Goal: Check status

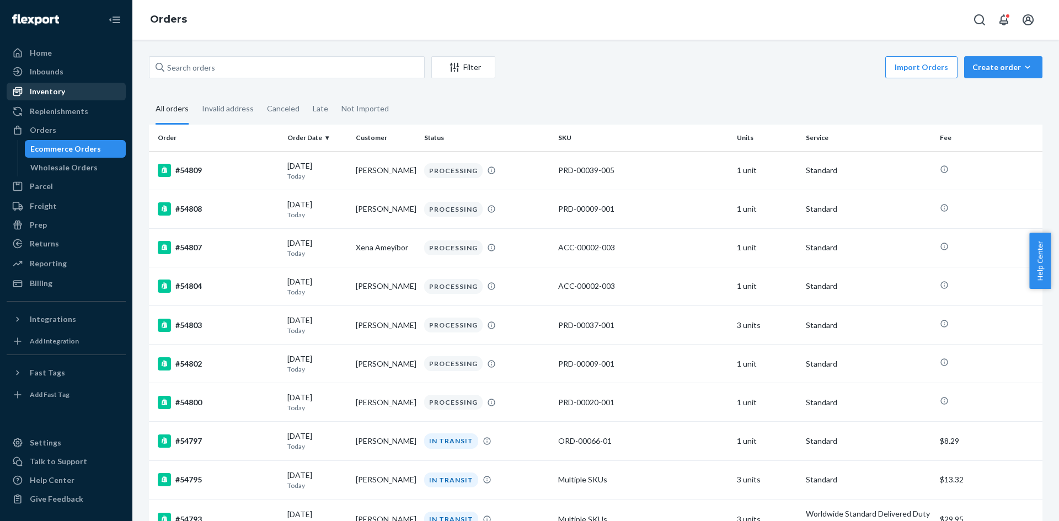
click at [75, 89] on div "Inventory" at bounding box center [66, 91] width 117 height 15
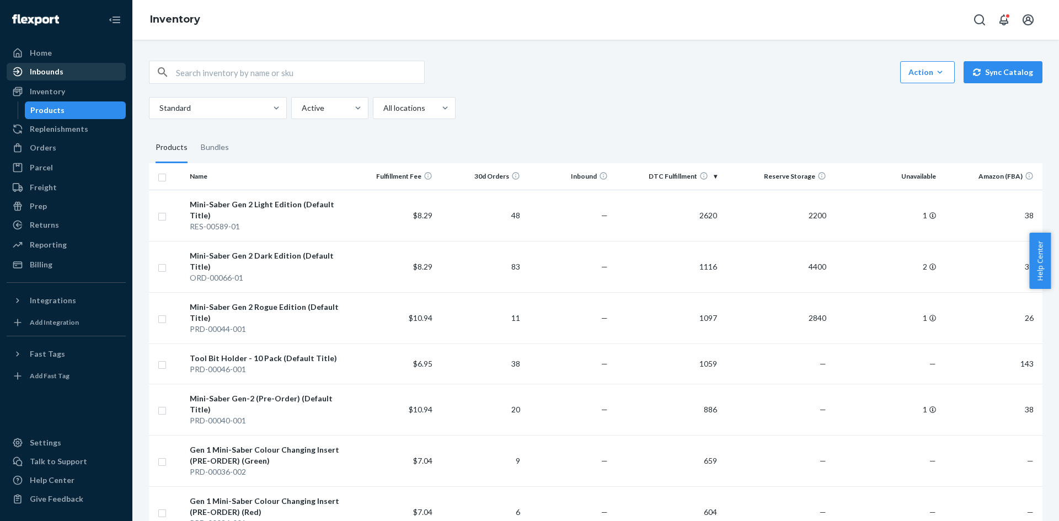
click at [62, 78] on div "Inbounds" at bounding box center [66, 71] width 117 height 15
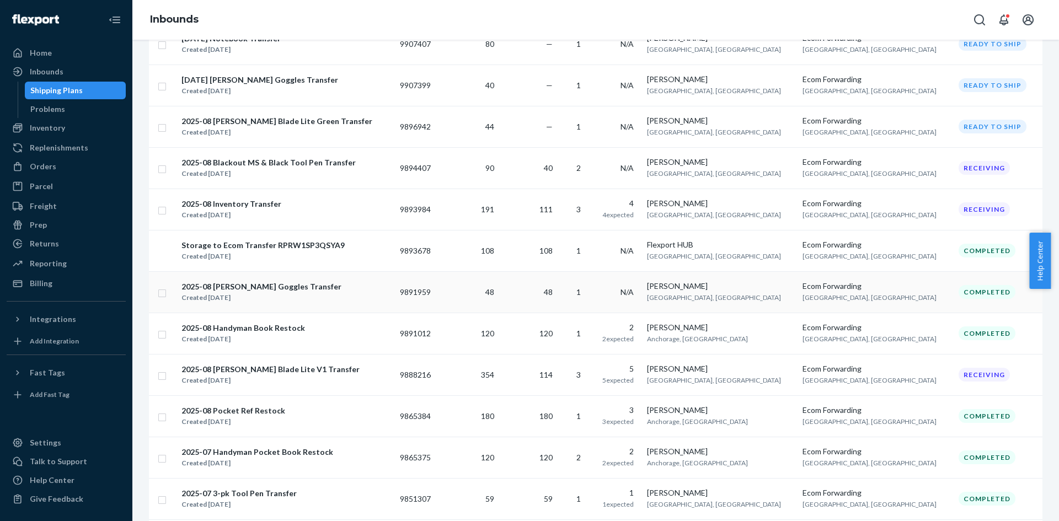
scroll to position [276, 0]
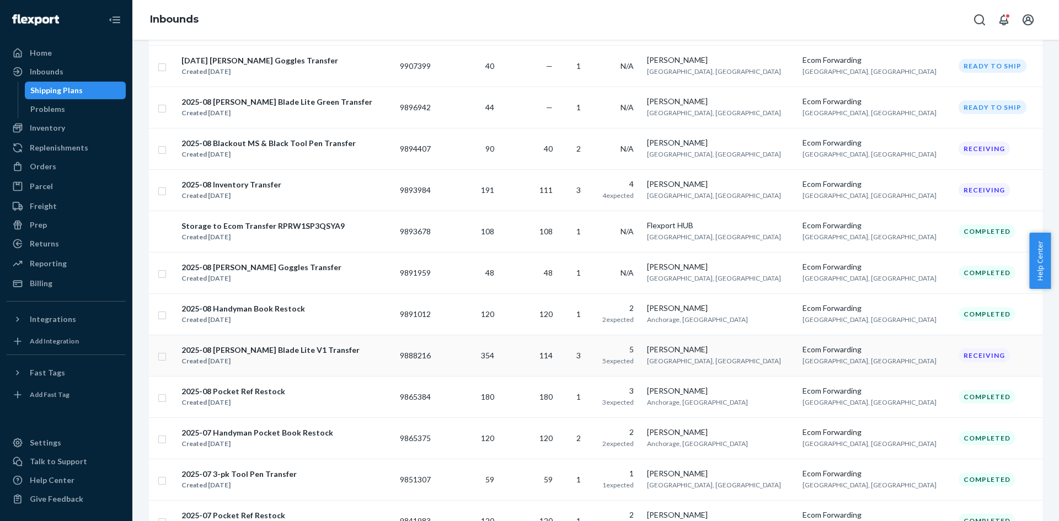
click at [267, 355] on div "2025-08 [PERSON_NAME] Blade Lite V1 Transfer" at bounding box center [270, 350] width 178 height 11
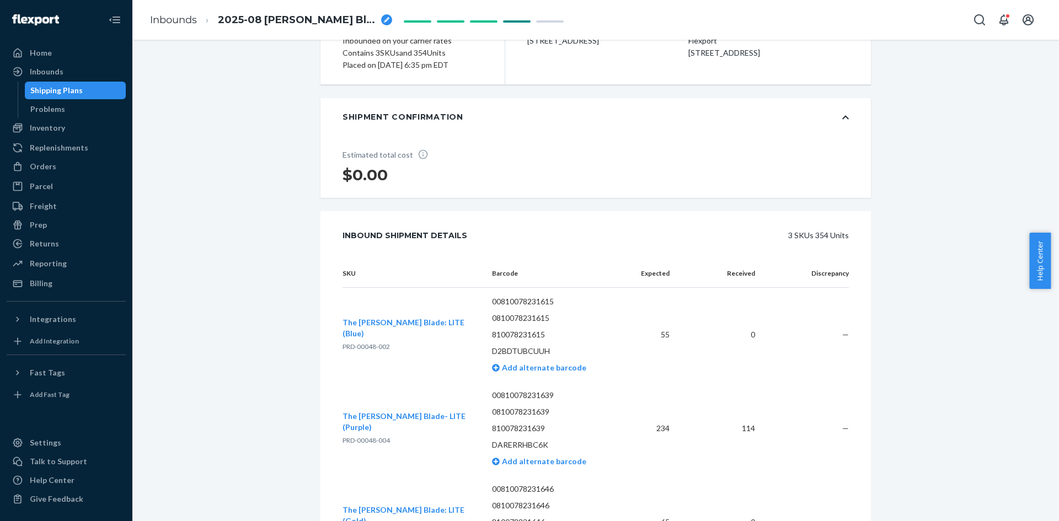
scroll to position [221, 0]
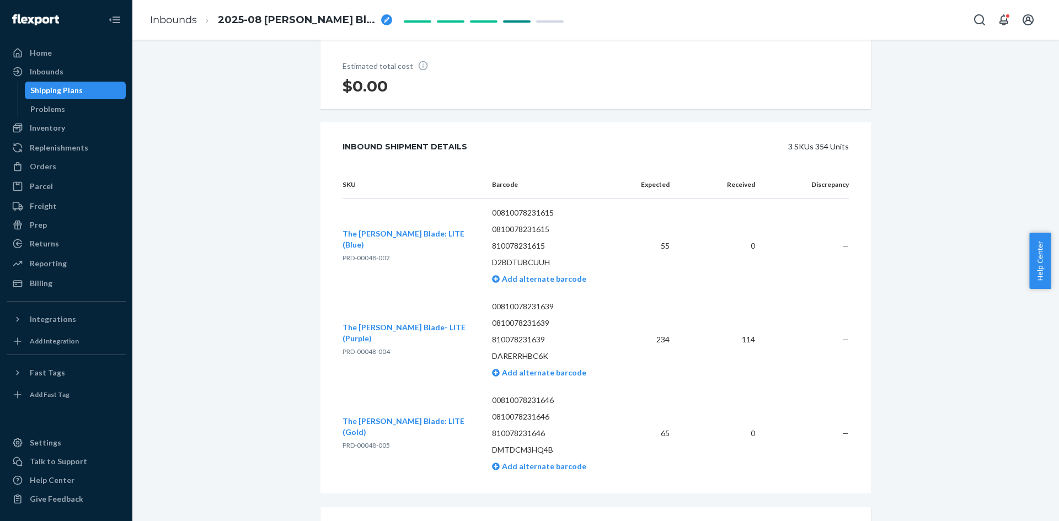
click at [373, 330] on span "The [PERSON_NAME] Blade- LITE (Purple)" at bounding box center [403, 333] width 123 height 20
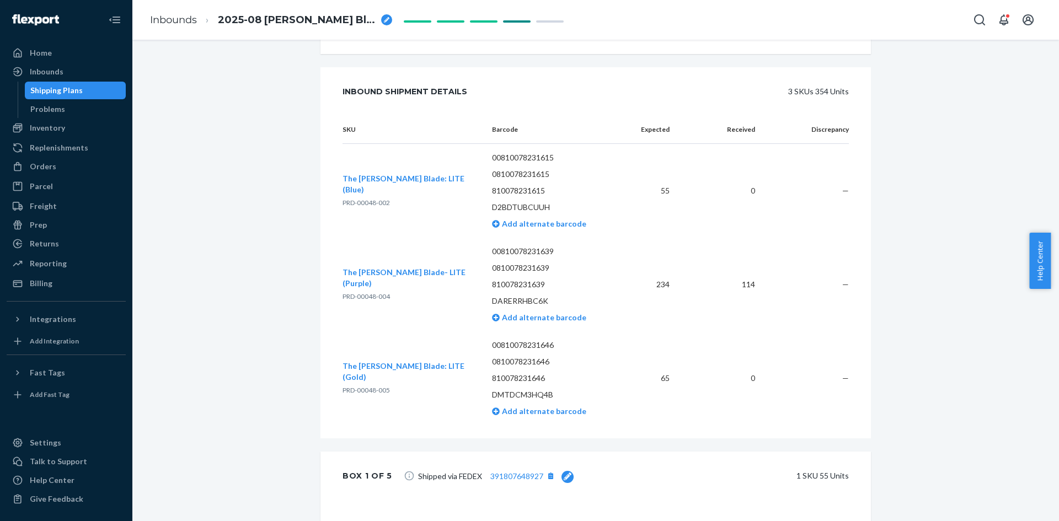
scroll to position [551, 0]
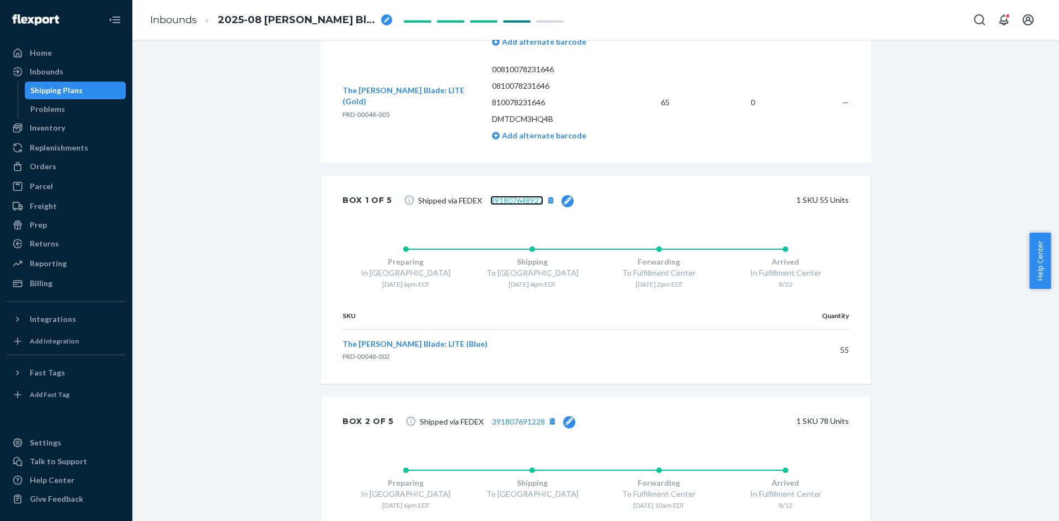
click at [526, 201] on link "391807648927" at bounding box center [516, 200] width 53 height 9
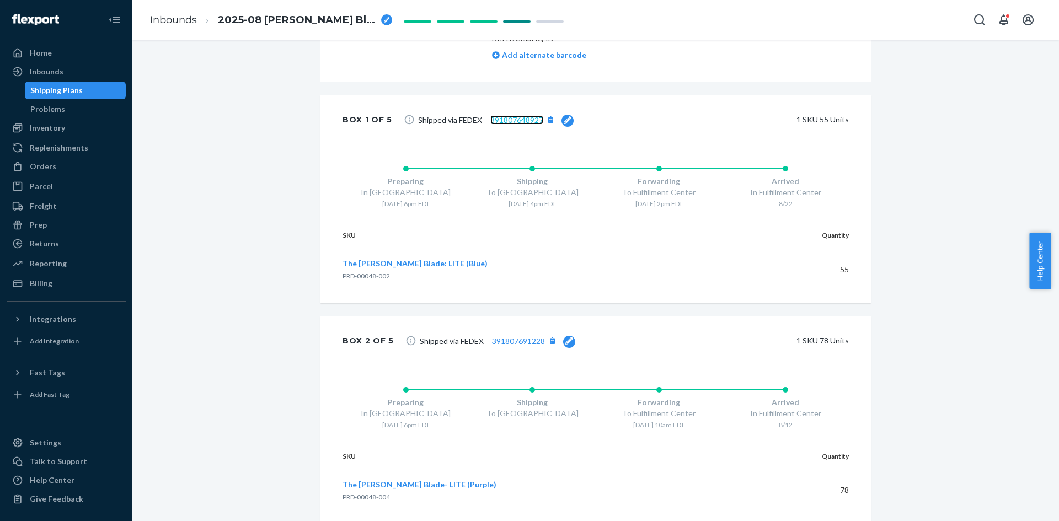
scroll to position [772, 0]
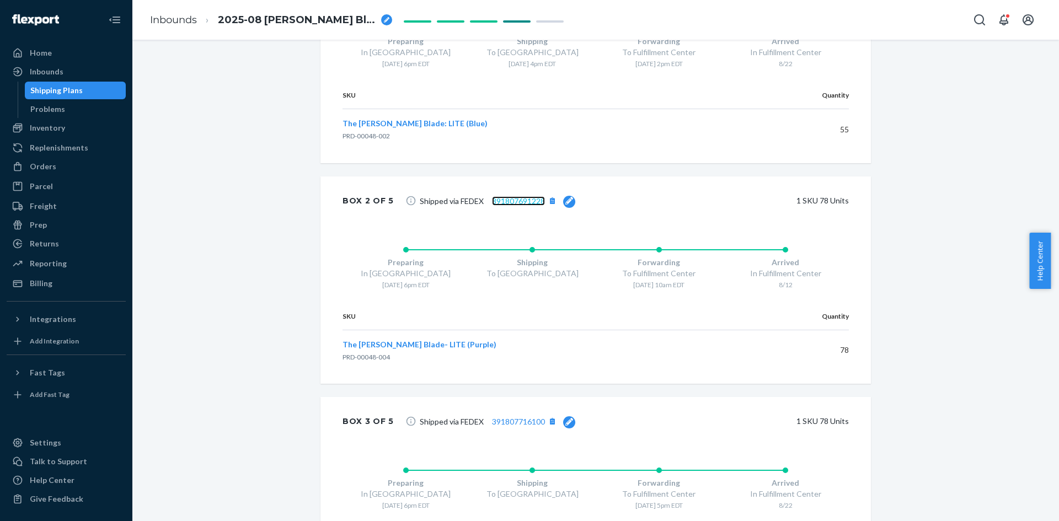
click at [526, 201] on link "391807691228" at bounding box center [518, 200] width 53 height 9
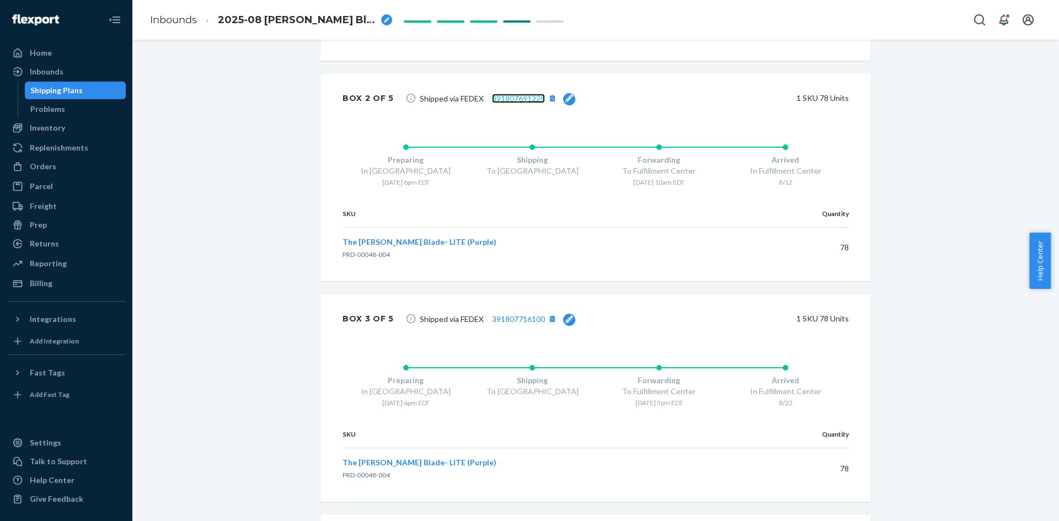
scroll to position [882, 0]
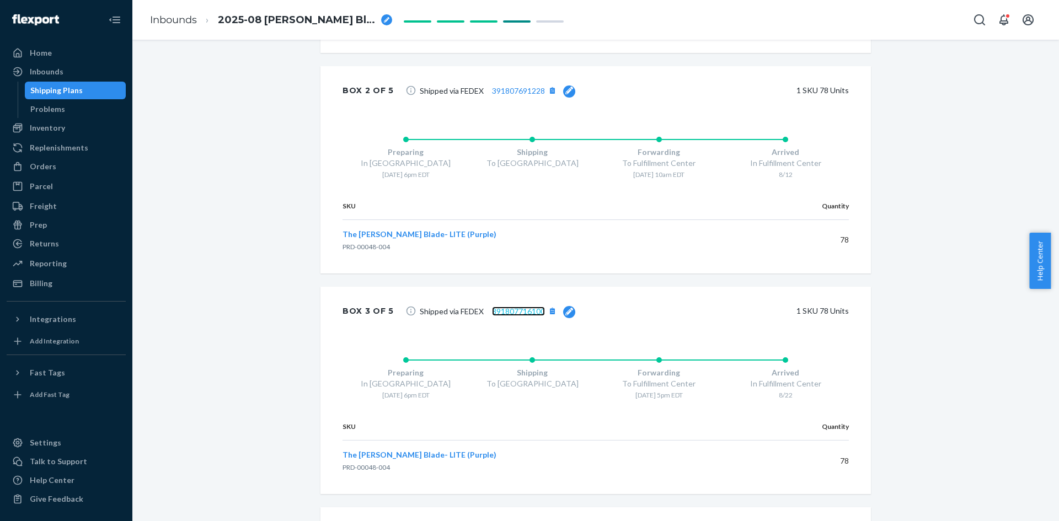
click at [520, 310] on link "391807716100" at bounding box center [518, 311] width 53 height 9
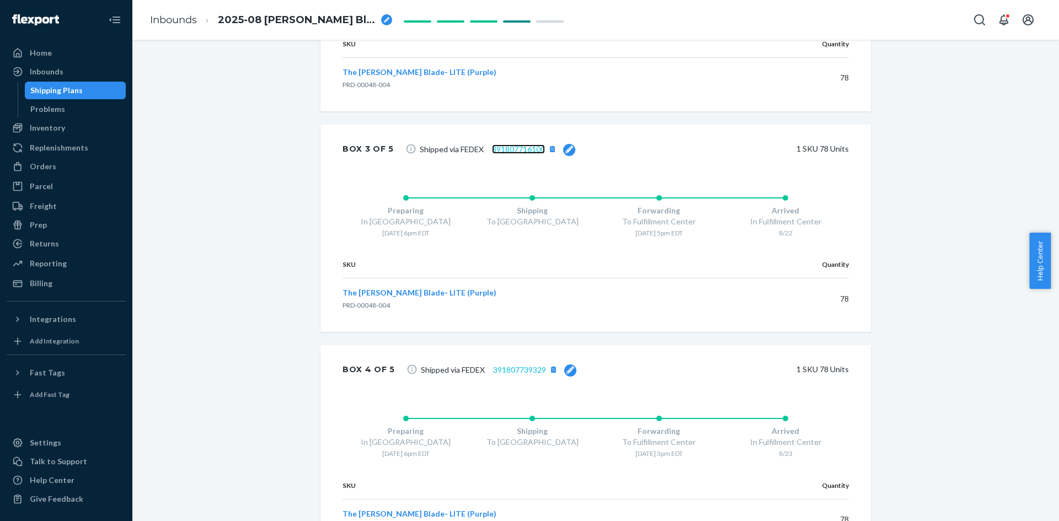
scroll to position [1048, 0]
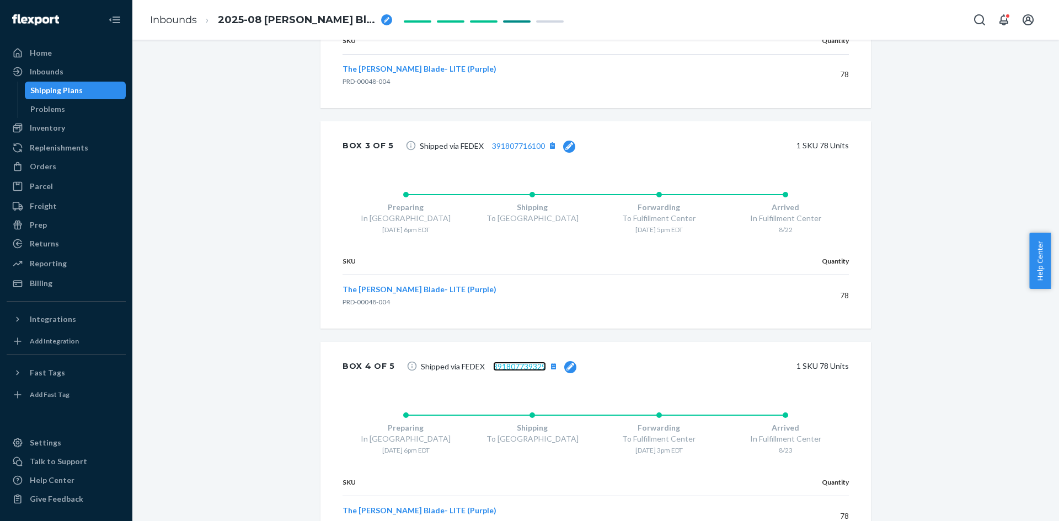
click at [507, 366] on link "391807739329" at bounding box center [519, 366] width 53 height 9
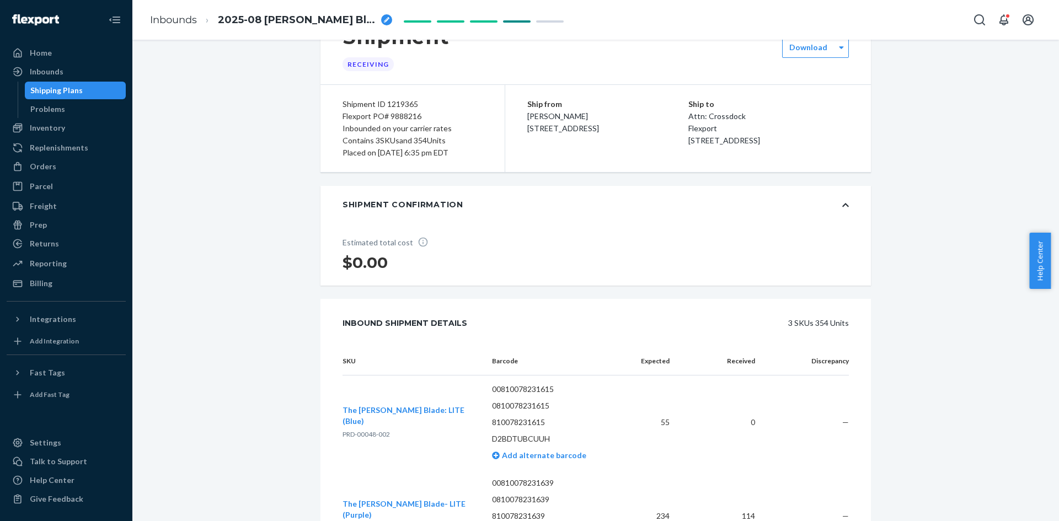
scroll to position [0, 0]
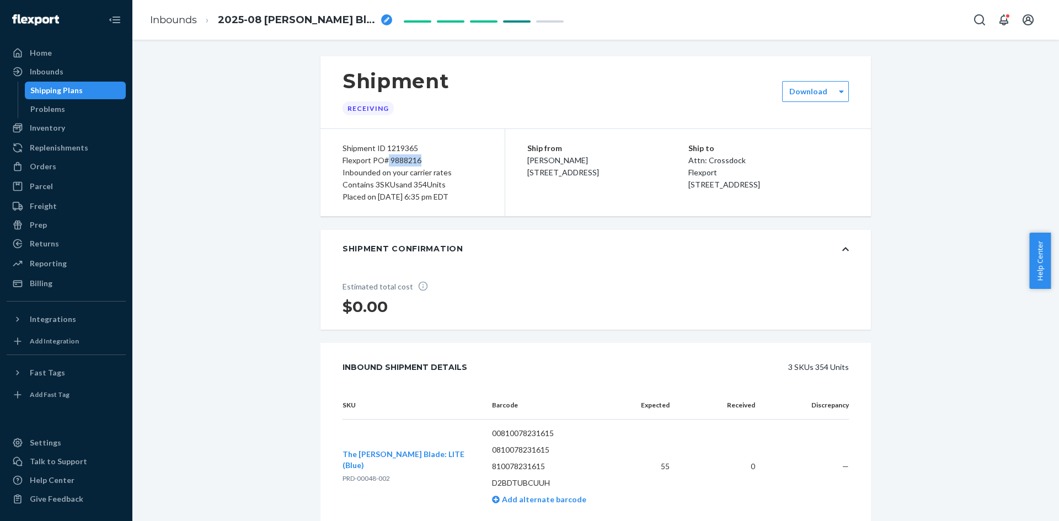
drag, startPoint x: 427, startPoint y: 157, endPoint x: 384, endPoint y: 159, distance: 42.5
click at [384, 159] on div "Flexport PO# 9888216" at bounding box center [412, 160] width 140 height 12
copy div "9888216"
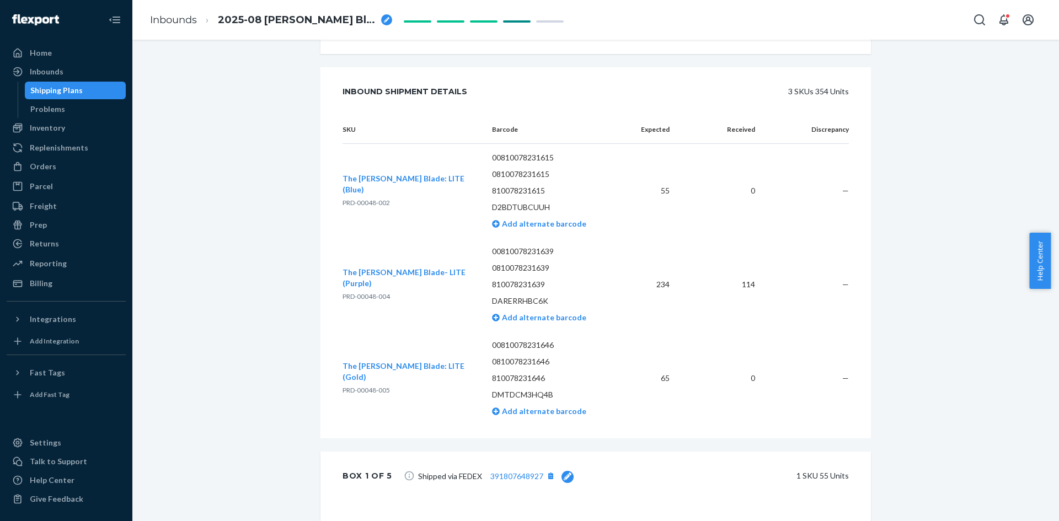
scroll to position [221, 0]
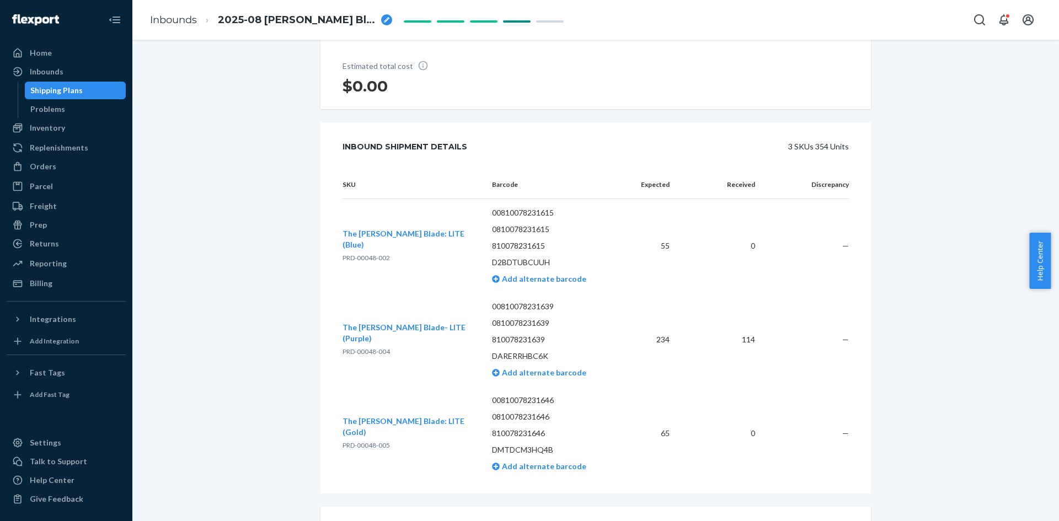
click at [36, 88] on div "Shipping Plans" at bounding box center [56, 90] width 52 height 11
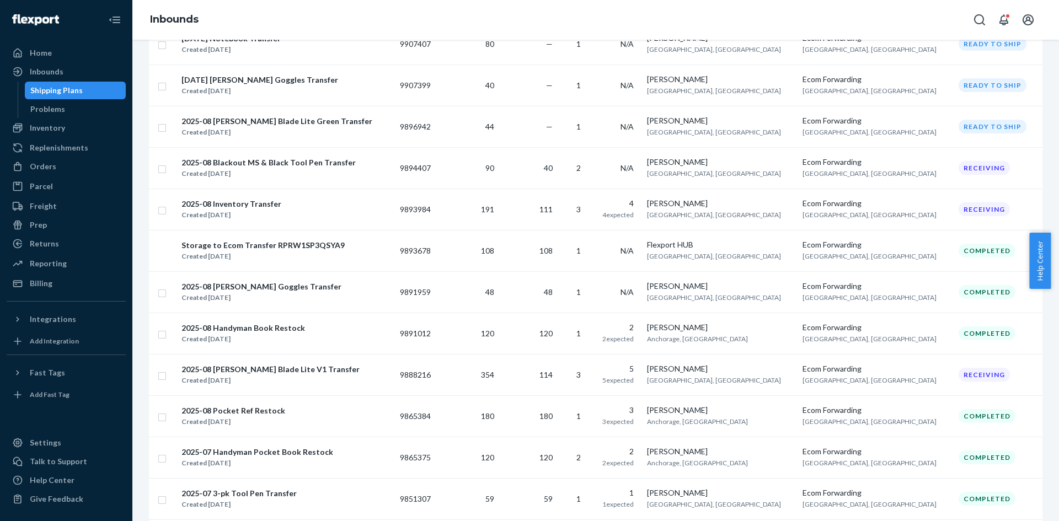
scroll to position [276, 0]
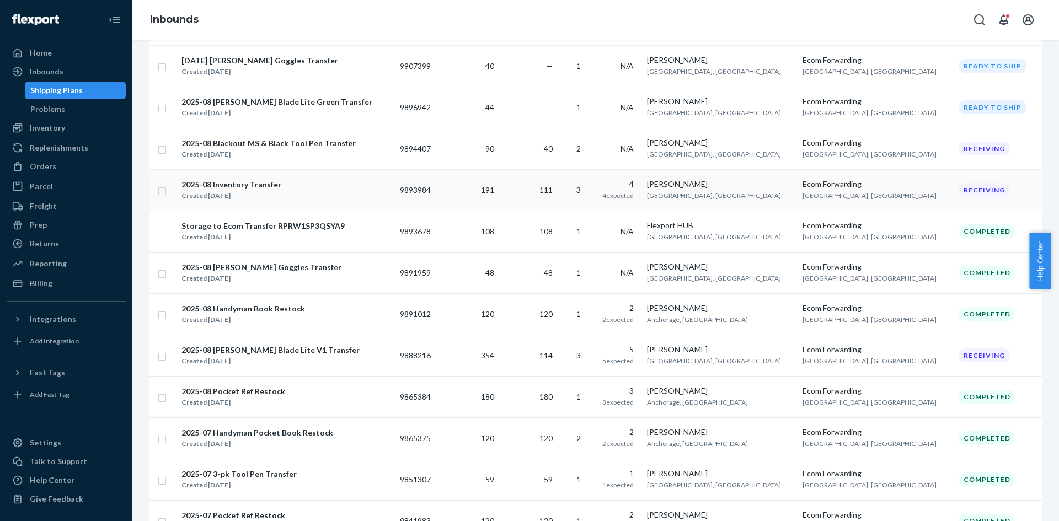
click at [299, 190] on div "2025-08 Inventory Transfer Created [DATE]" at bounding box center [286, 190] width 210 height 23
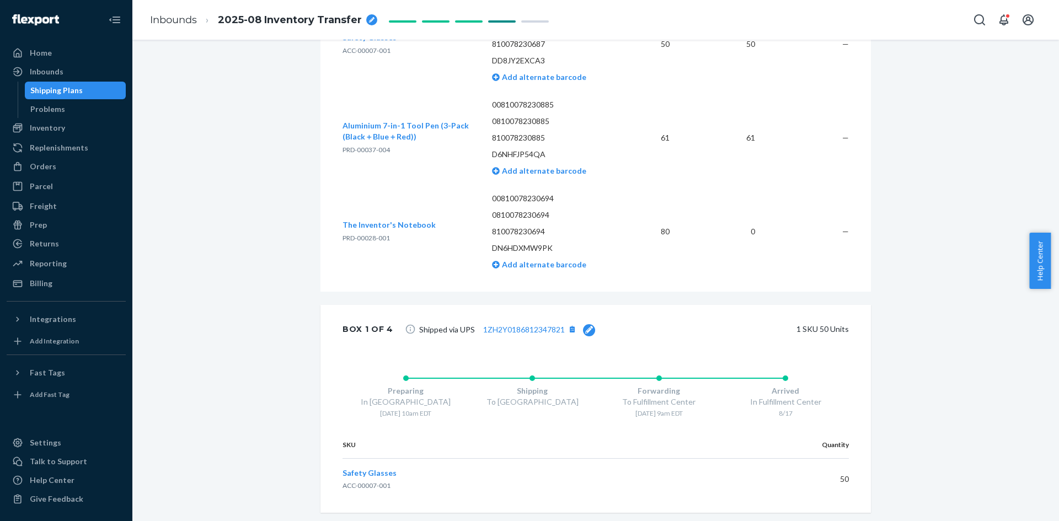
scroll to position [441, 0]
